Goal: Find specific page/section: Find specific page/section

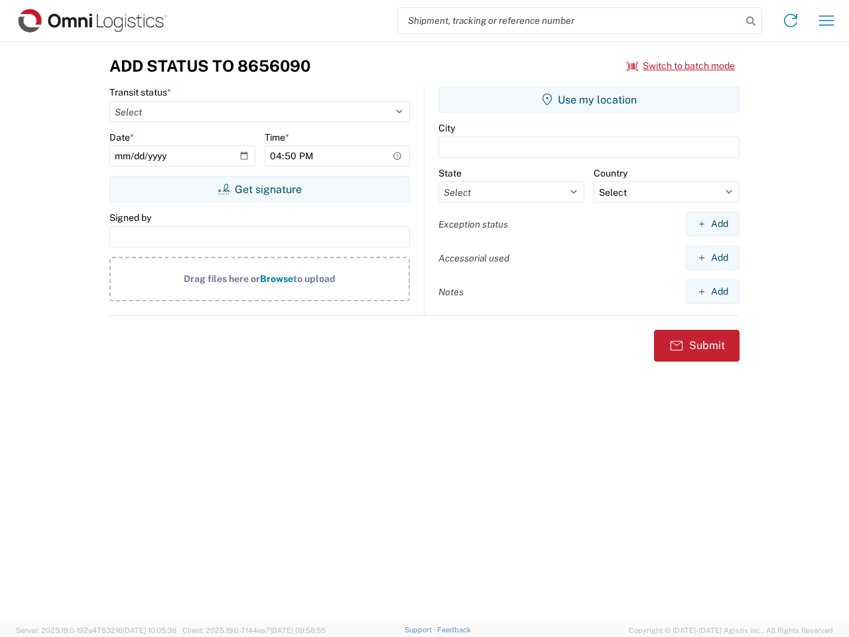
click at [570, 21] on input "search" at bounding box center [570, 20] width 344 height 25
click at [751, 21] on icon at bounding box center [750, 21] width 19 height 19
click at [790, 21] on icon at bounding box center [790, 20] width 21 height 21
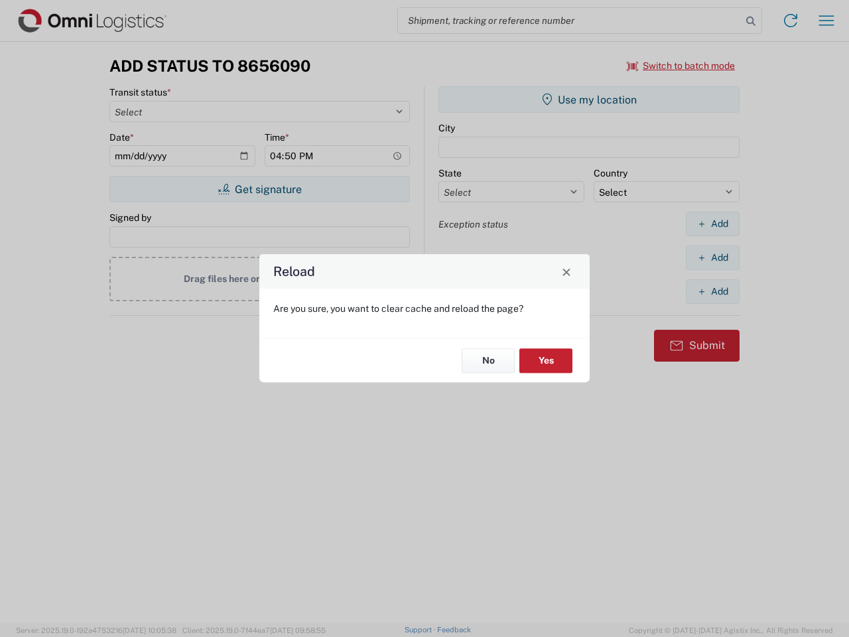
click at [681, 66] on div "Reload Are you sure, you want to clear cache and reload the page? No Yes" at bounding box center [424, 318] width 849 height 637
click at [259, 189] on div "Reload Are you sure, you want to clear cache and reload the page? No Yes" at bounding box center [424, 318] width 849 height 637
click at [589, 99] on div "Reload Are you sure, you want to clear cache and reload the page? No Yes" at bounding box center [424, 318] width 849 height 637
click at [712, 223] on div "Reload Are you sure, you want to clear cache and reload the page? No Yes" at bounding box center [424, 318] width 849 height 637
click at [712, 257] on div "Reload Are you sure, you want to clear cache and reload the page? No Yes" at bounding box center [424, 318] width 849 height 637
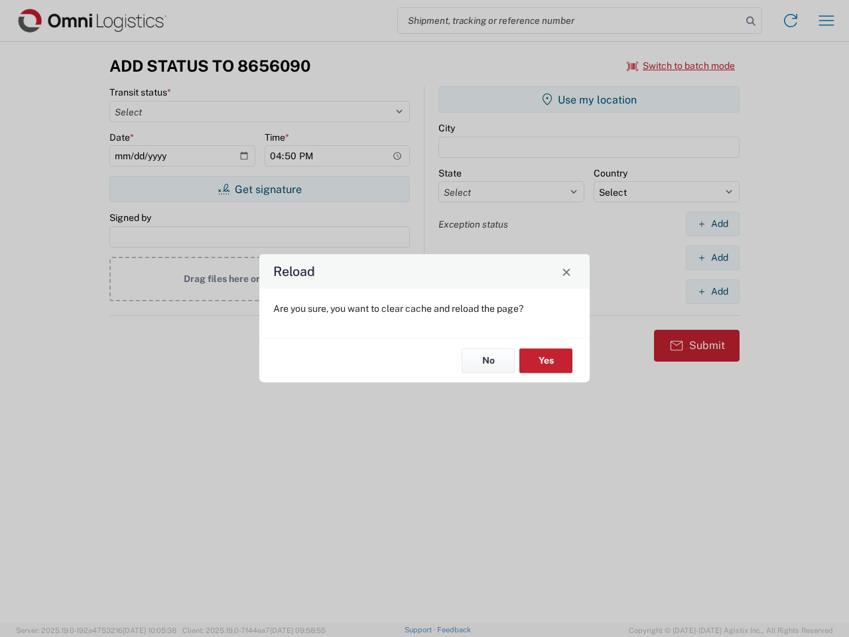
click at [712, 291] on div "Reload Are you sure, you want to clear cache and reload the page? No Yes" at bounding box center [424, 318] width 849 height 637
